Goal: Use online tool/utility: Use online tool/utility

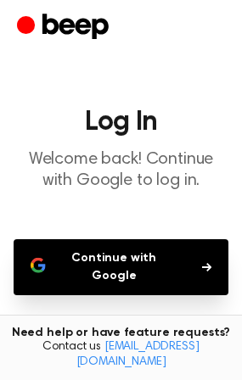
click at [131, 271] on button "Continue with Google" at bounding box center [121, 267] width 215 height 56
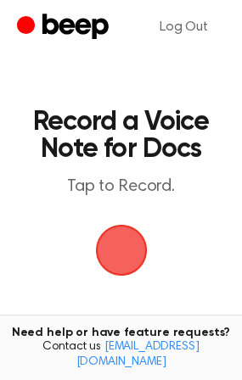
click at [126, 262] on span "button" at bounding box center [122, 251] width 48 height 48
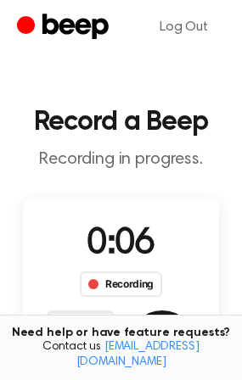
click at [180, 323] on button "Save" at bounding box center [162, 345] width 68 height 68
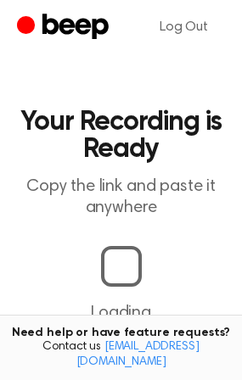
scroll to position [1, 0]
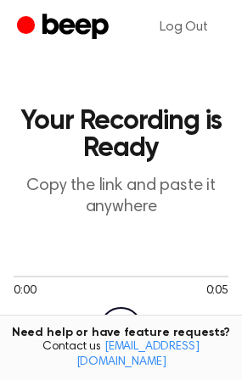
click at [121, 319] on icon "Play Audio" at bounding box center [120, 328] width 43 height 43
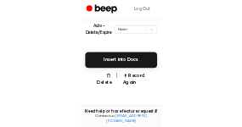
scroll to position [390, 0]
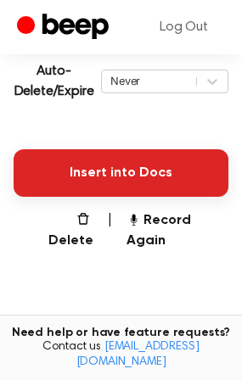
click at [107, 183] on button "Insert into Docs" at bounding box center [121, 173] width 215 height 48
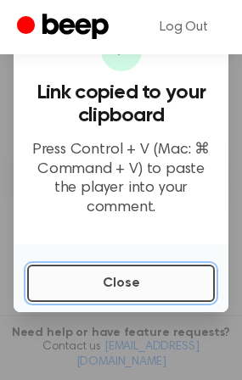
click at [105, 281] on button "Close" at bounding box center [121, 283] width 188 height 37
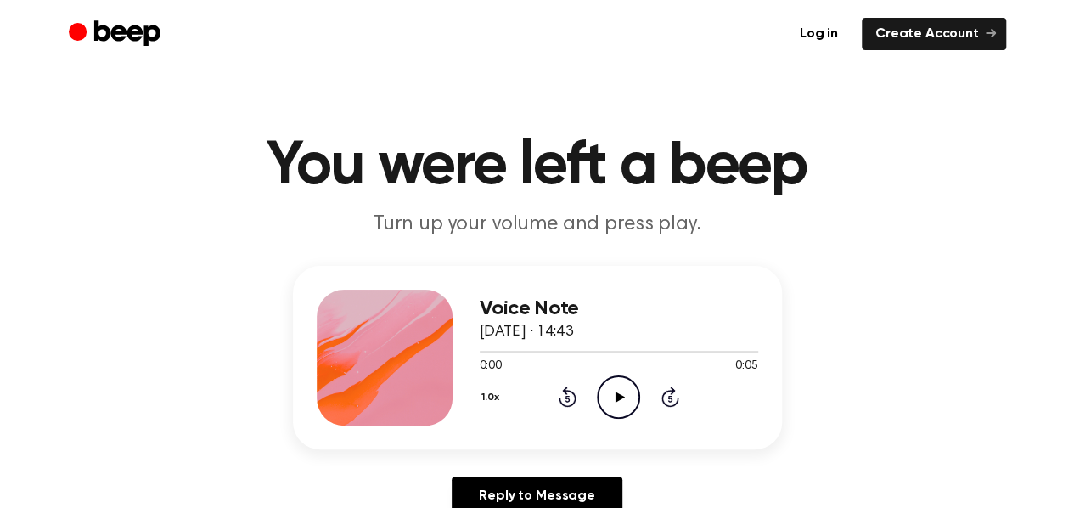
click at [620, 386] on icon "Play Audio" at bounding box center [618, 396] width 43 height 43
